Goal: Use online tool/utility: Utilize a website feature to perform a specific function

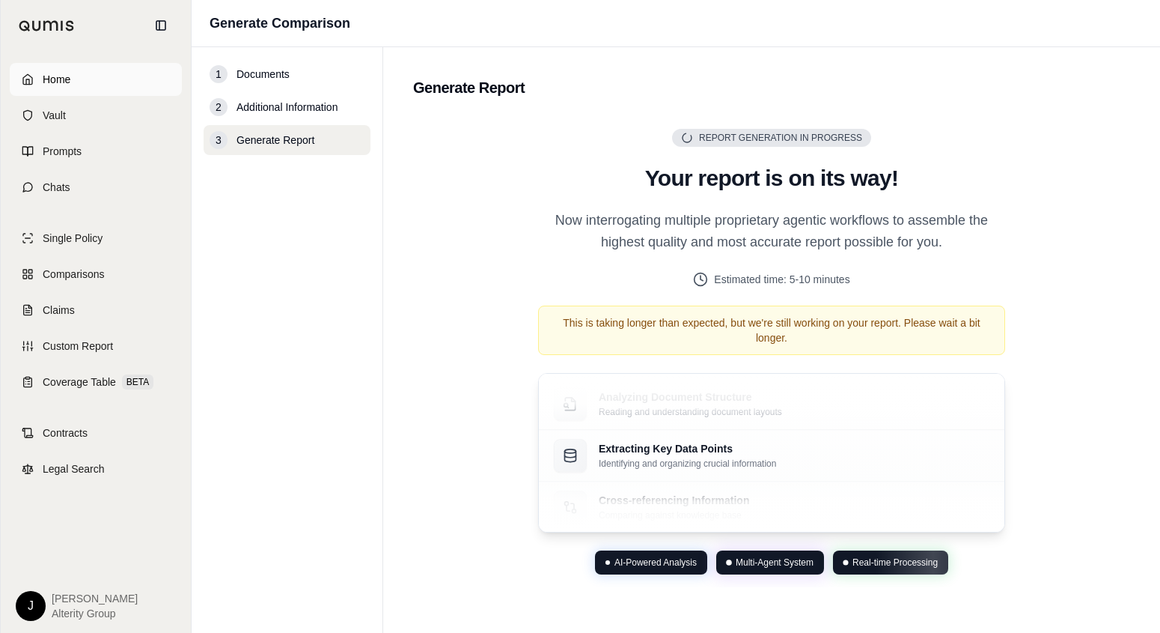
click at [121, 82] on link "Home" at bounding box center [96, 79] width 172 height 33
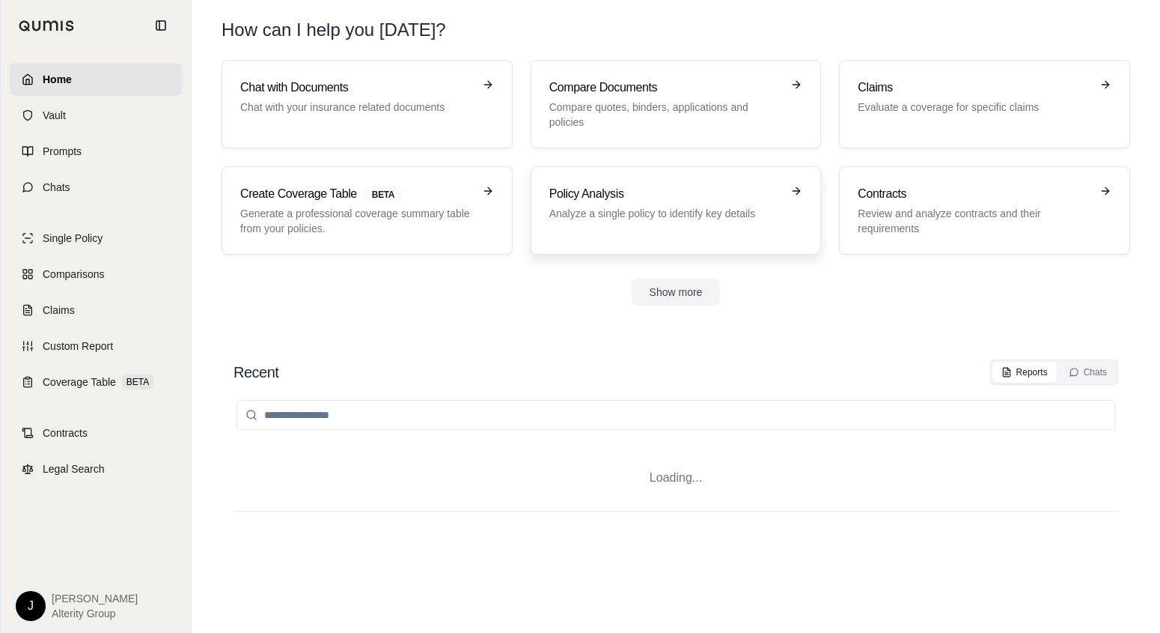
click at [566, 204] on div "Policy Analysis Analyze a single policy to identify key details" at bounding box center [666, 203] width 233 height 36
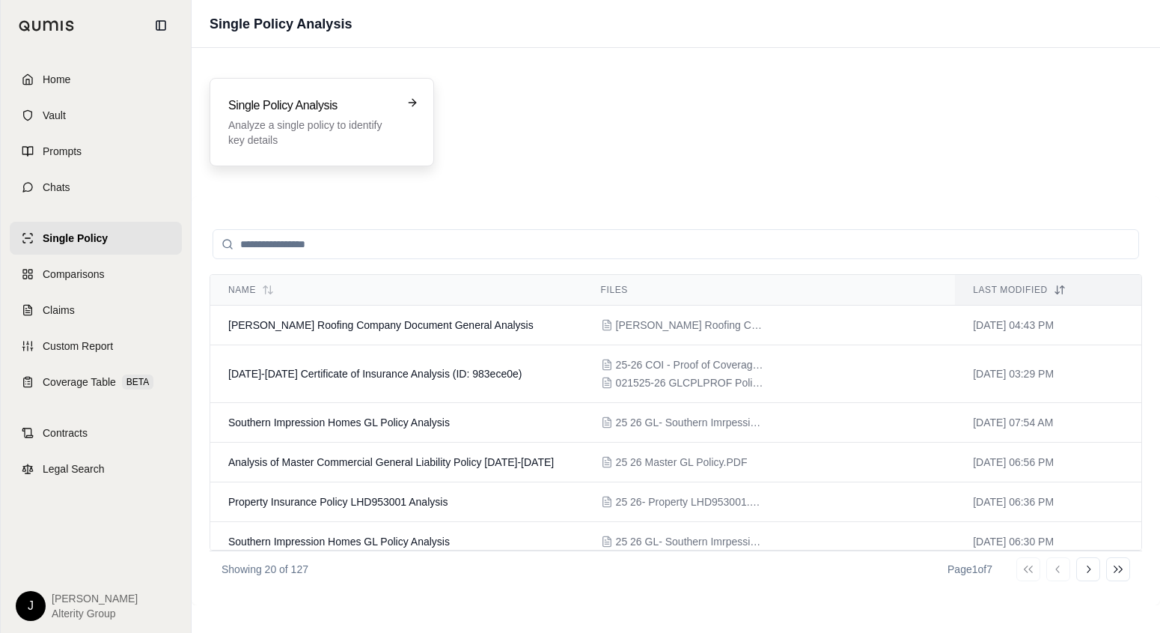
click at [378, 124] on p "Analyze a single policy to identify key details" at bounding box center [311, 133] width 166 height 30
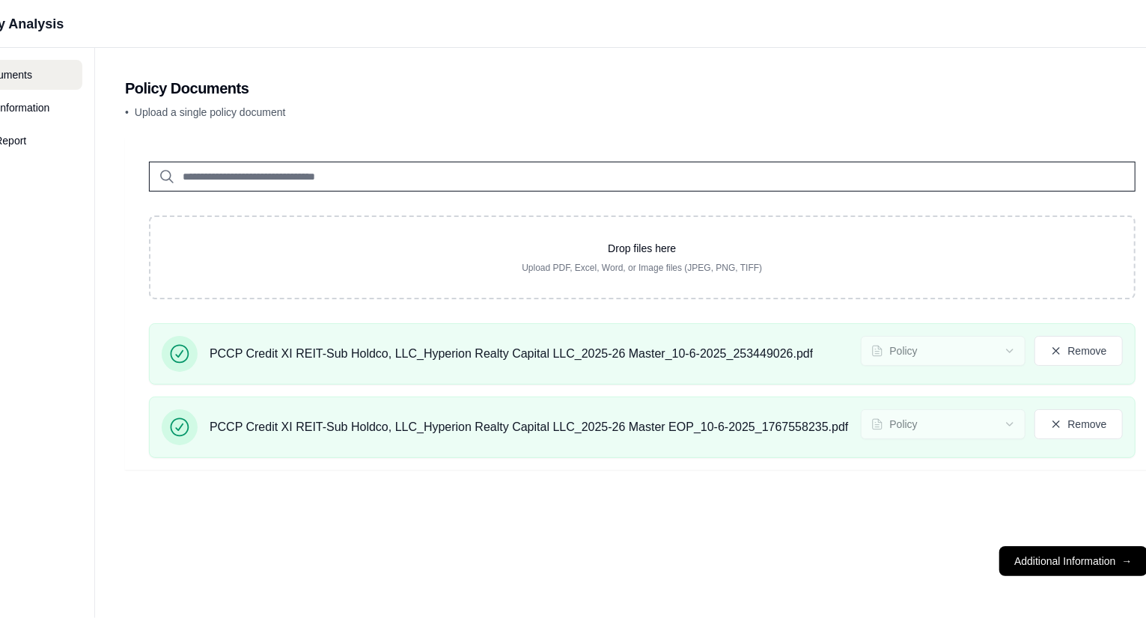
scroll to position [0, 329]
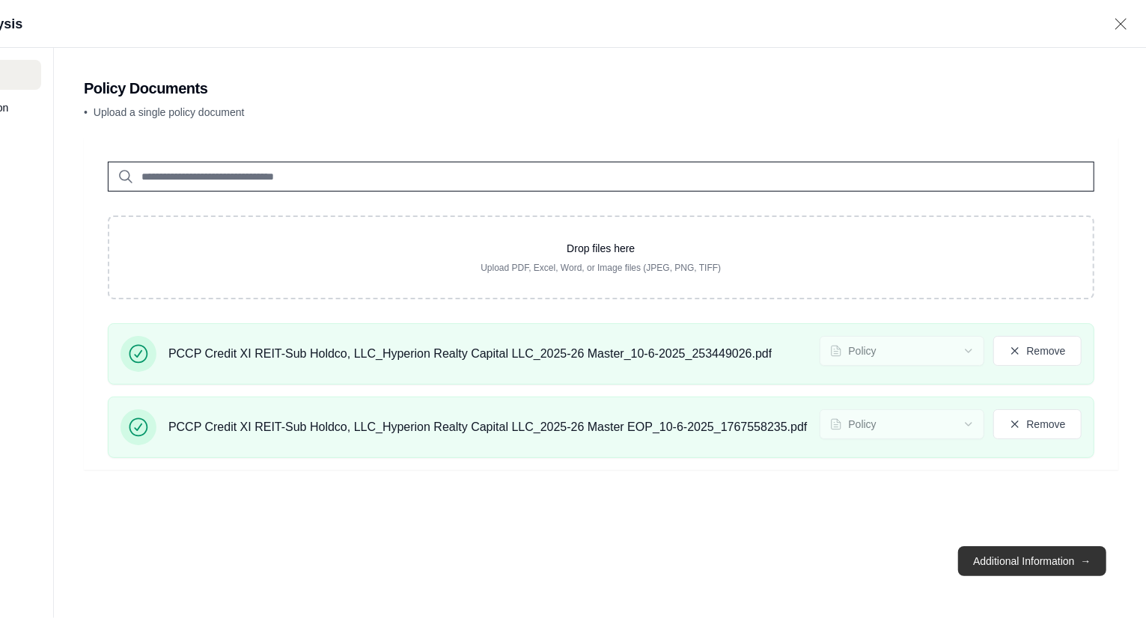
click at [1056, 567] on button "Additional Information →" at bounding box center [1031, 562] width 147 height 30
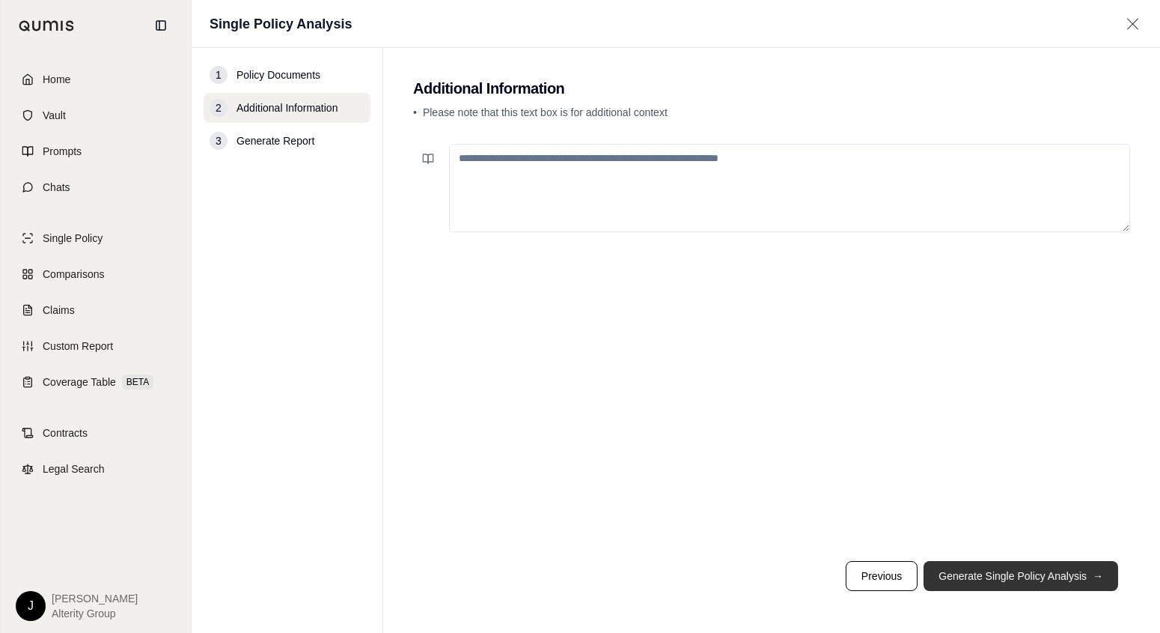
click at [943, 583] on button "Generate Single Policy Analysis →" at bounding box center [1021, 576] width 195 height 30
